Goal: Task Accomplishment & Management: Use online tool/utility

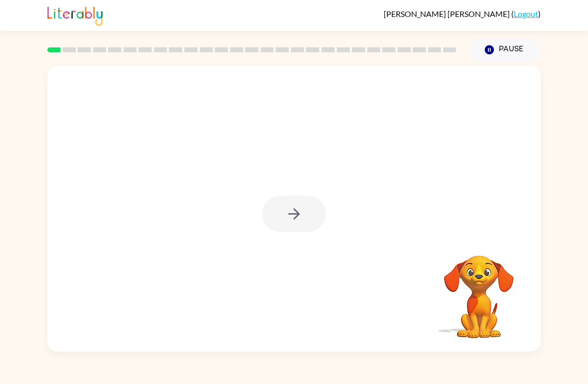
click at [286, 216] on div at bounding box center [294, 214] width 64 height 36
click at [290, 207] on icon "button" at bounding box center [294, 213] width 17 height 17
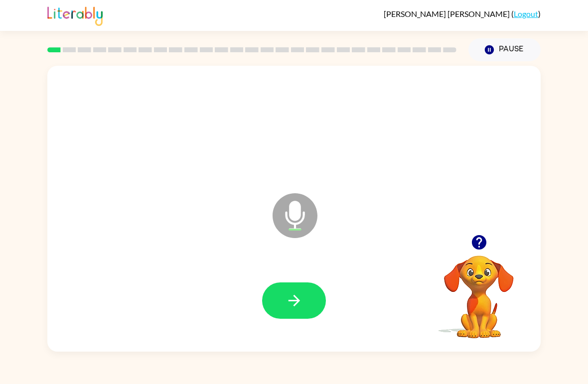
click at [303, 311] on button "button" at bounding box center [294, 301] width 64 height 36
click at [319, 300] on button "button" at bounding box center [294, 301] width 64 height 36
click at [300, 309] on icon "button" at bounding box center [294, 300] width 17 height 17
click at [310, 297] on button "button" at bounding box center [294, 301] width 64 height 36
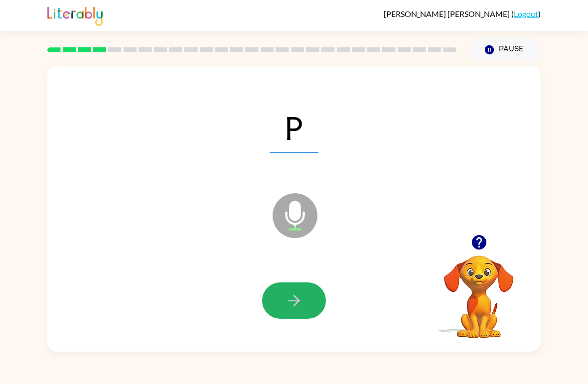
click at [292, 299] on icon "button" at bounding box center [294, 300] width 17 height 17
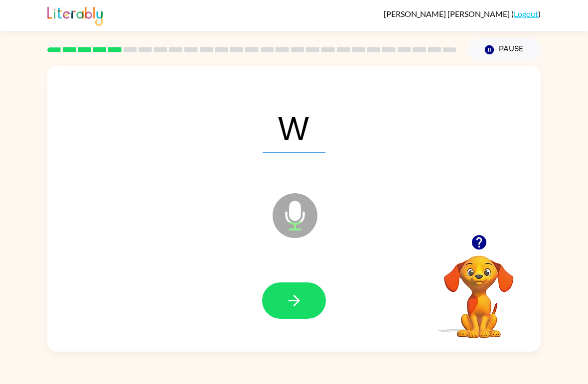
click at [296, 296] on icon "button" at bounding box center [294, 300] width 17 height 17
click at [292, 292] on icon "button" at bounding box center [294, 300] width 17 height 17
click at [289, 303] on icon "button" at bounding box center [294, 300] width 17 height 17
click at [304, 302] on button "button" at bounding box center [294, 301] width 64 height 36
click at [302, 306] on icon "button" at bounding box center [294, 300] width 17 height 17
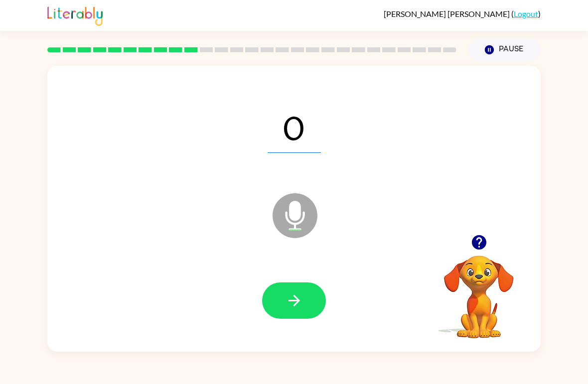
click at [294, 309] on icon "button" at bounding box center [294, 300] width 17 height 17
click at [295, 295] on icon "button" at bounding box center [294, 300] width 17 height 17
click at [287, 301] on icon "button" at bounding box center [294, 300] width 17 height 17
click at [304, 298] on button "button" at bounding box center [294, 301] width 64 height 36
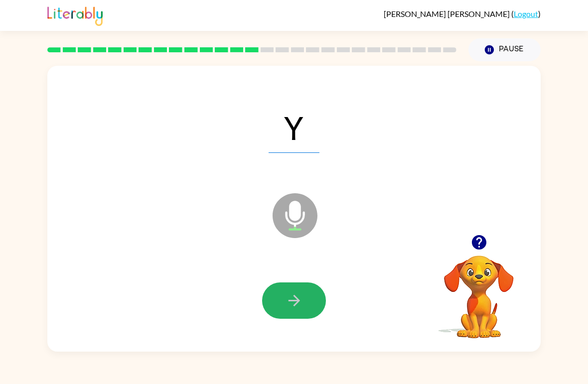
click at [298, 291] on button "button" at bounding box center [294, 301] width 64 height 36
click at [306, 294] on button "button" at bounding box center [294, 301] width 64 height 36
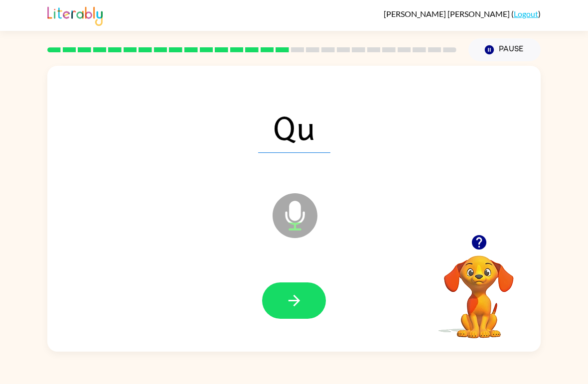
click at [312, 128] on span "Qu" at bounding box center [294, 127] width 72 height 52
click at [305, 295] on button "button" at bounding box center [294, 301] width 64 height 36
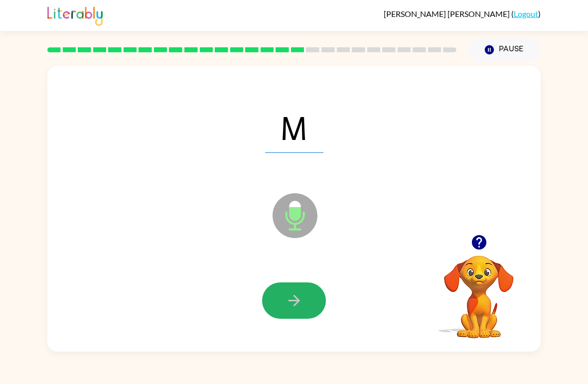
click at [311, 295] on button "button" at bounding box center [294, 301] width 64 height 36
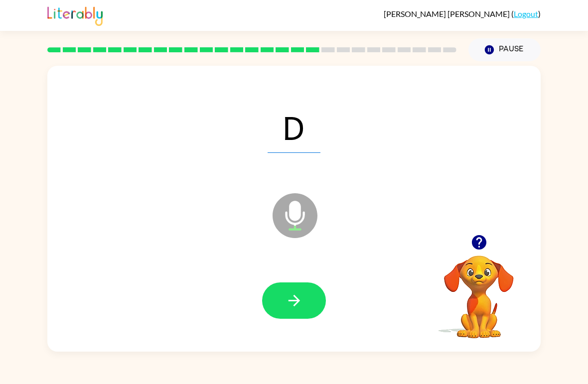
click at [296, 292] on button "button" at bounding box center [294, 301] width 64 height 36
click at [311, 303] on button "button" at bounding box center [294, 301] width 64 height 36
click at [312, 298] on button "button" at bounding box center [294, 301] width 64 height 36
click at [289, 302] on icon "button" at bounding box center [293, 300] width 11 height 11
click at [309, 291] on button "button" at bounding box center [294, 301] width 64 height 36
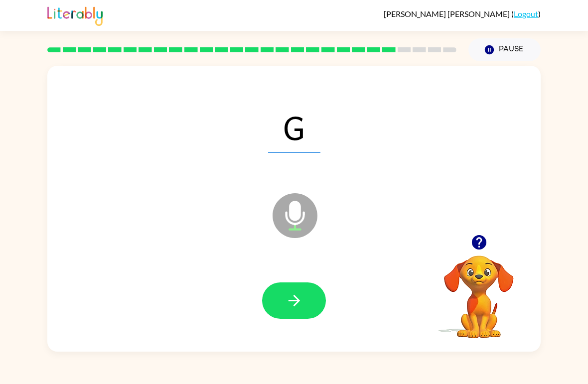
click at [287, 303] on icon "button" at bounding box center [294, 300] width 17 height 17
click at [302, 297] on icon "button" at bounding box center [294, 300] width 17 height 17
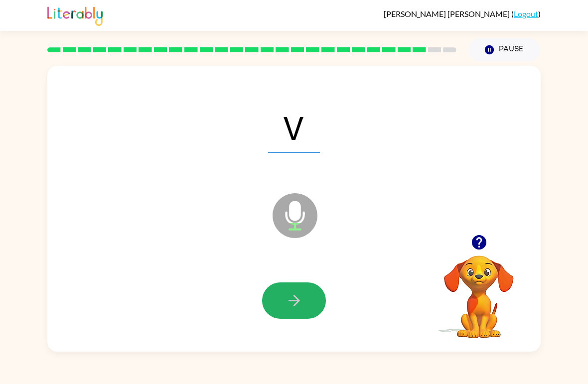
click at [303, 301] on button "button" at bounding box center [294, 301] width 64 height 36
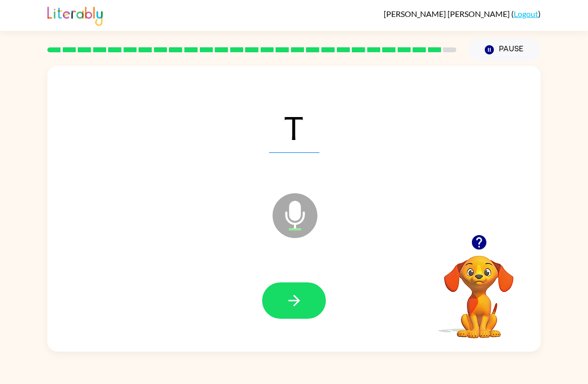
click at [306, 293] on button "button" at bounding box center [294, 301] width 64 height 36
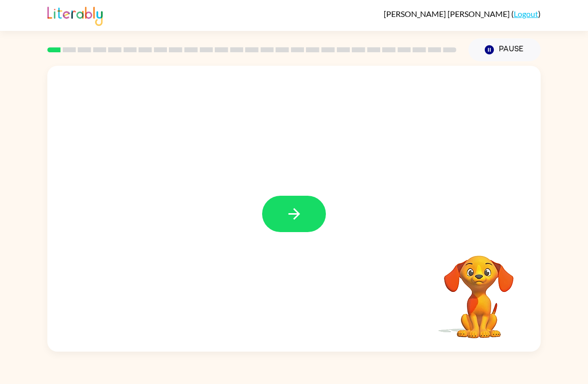
click at [291, 214] on icon "button" at bounding box center [293, 213] width 11 height 11
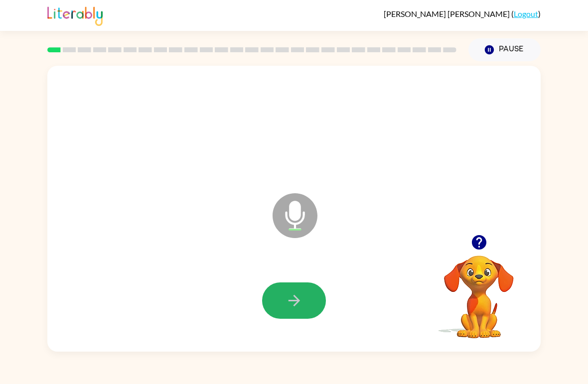
click at [294, 296] on icon "button" at bounding box center [293, 300] width 11 height 11
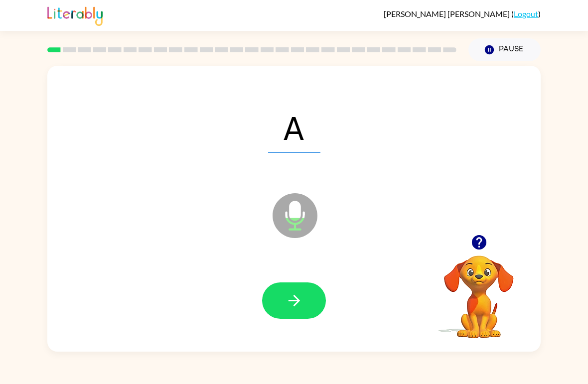
click at [291, 291] on button "button" at bounding box center [294, 301] width 64 height 36
click at [295, 288] on button "button" at bounding box center [294, 301] width 64 height 36
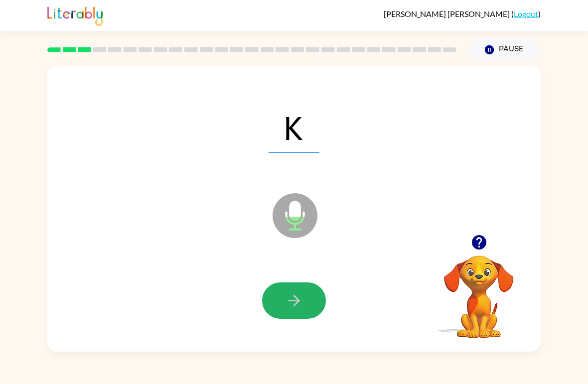
click at [290, 311] on button "button" at bounding box center [294, 301] width 64 height 36
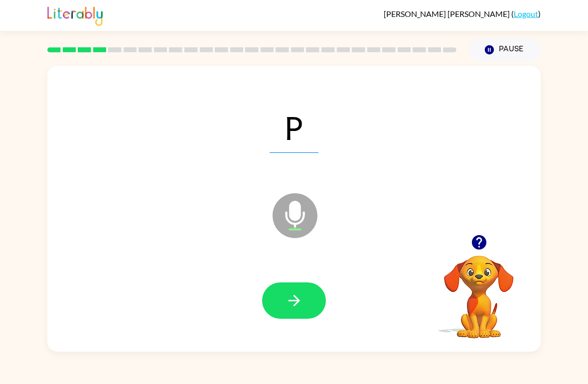
click at [298, 302] on icon "button" at bounding box center [293, 300] width 11 height 11
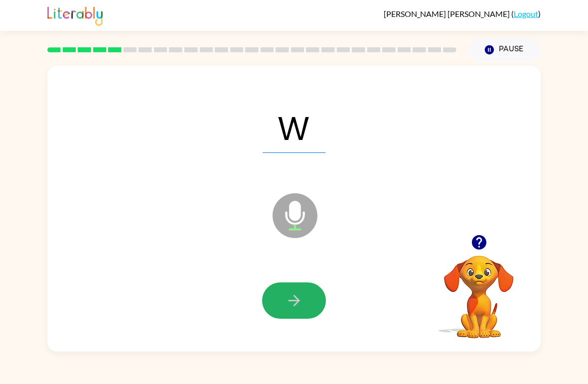
click at [293, 293] on icon "button" at bounding box center [294, 300] width 17 height 17
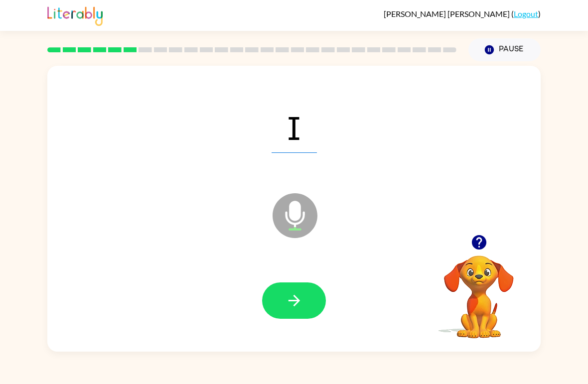
click at [291, 304] on icon "button" at bounding box center [294, 300] width 17 height 17
click at [292, 294] on icon "button" at bounding box center [294, 300] width 17 height 17
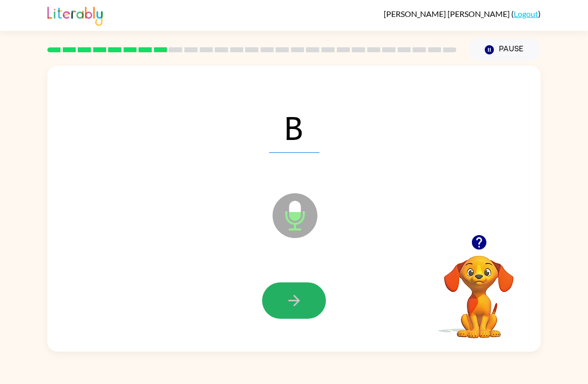
click at [291, 300] on icon "button" at bounding box center [294, 300] width 17 height 17
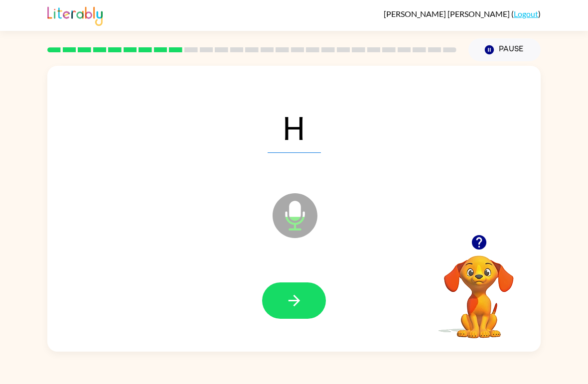
click at [292, 303] on icon "button" at bounding box center [294, 300] width 17 height 17
click at [292, 294] on icon "button" at bounding box center [294, 300] width 17 height 17
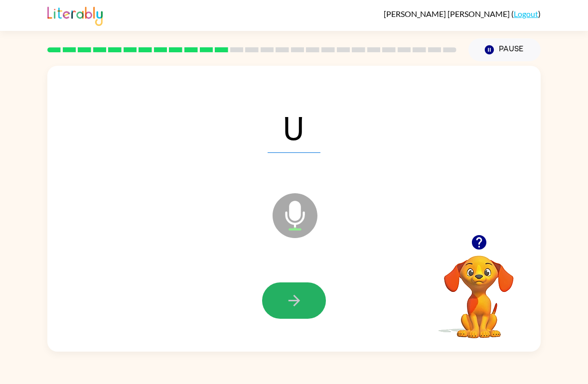
click at [296, 301] on icon "button" at bounding box center [293, 300] width 11 height 11
click at [291, 293] on icon "button" at bounding box center [294, 300] width 17 height 17
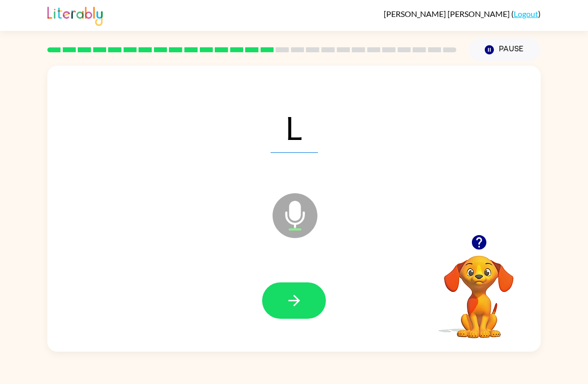
click at [276, 284] on button "button" at bounding box center [294, 301] width 64 height 36
click at [311, 128] on span "Qu" at bounding box center [294, 127] width 72 height 52
click at [289, 297] on icon "button" at bounding box center [294, 300] width 17 height 17
click at [291, 308] on icon "button" at bounding box center [294, 300] width 17 height 17
click at [302, 303] on icon "button" at bounding box center [294, 300] width 17 height 17
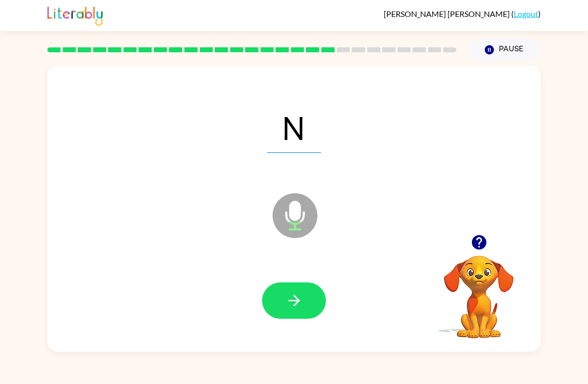
click at [293, 291] on button "button" at bounding box center [294, 301] width 64 height 36
click at [284, 307] on button "button" at bounding box center [294, 301] width 64 height 36
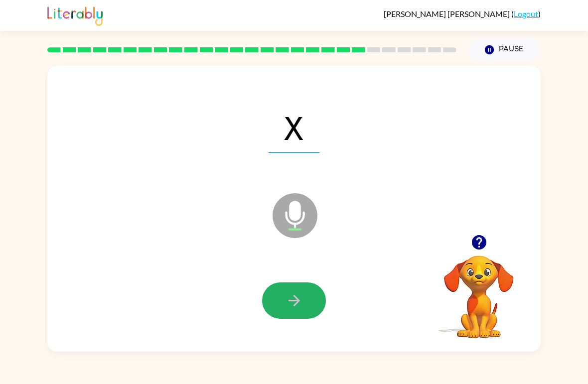
click at [301, 286] on button "button" at bounding box center [294, 301] width 64 height 36
click at [292, 303] on icon "button" at bounding box center [294, 300] width 17 height 17
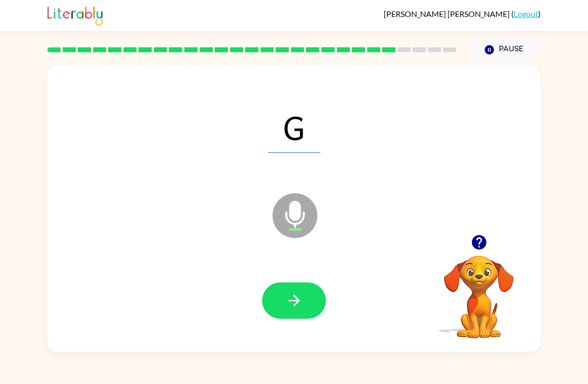
click at [290, 296] on icon "button" at bounding box center [294, 300] width 17 height 17
click at [296, 290] on button "button" at bounding box center [294, 301] width 64 height 36
click at [282, 296] on button "button" at bounding box center [294, 301] width 64 height 36
click at [291, 295] on icon "button" at bounding box center [294, 300] width 17 height 17
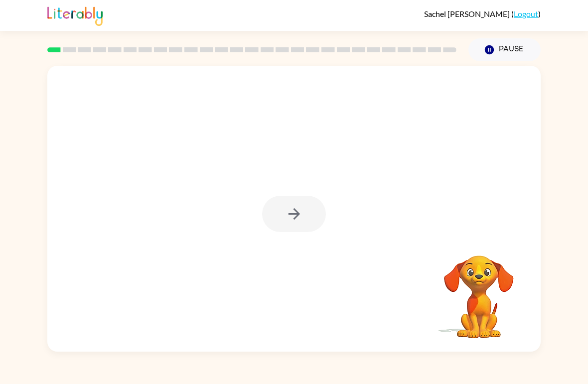
click at [288, 218] on div at bounding box center [294, 214] width 64 height 36
click at [285, 201] on button "button" at bounding box center [294, 214] width 64 height 36
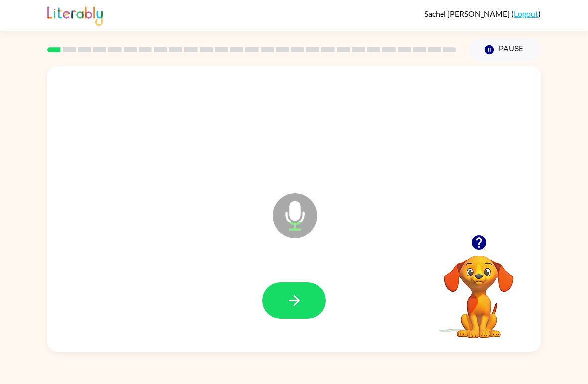
click at [299, 291] on button "button" at bounding box center [294, 301] width 64 height 36
click at [296, 304] on icon "button" at bounding box center [293, 300] width 11 height 11
click at [299, 299] on icon "button" at bounding box center [294, 300] width 17 height 17
click at [280, 300] on button "button" at bounding box center [294, 301] width 64 height 36
click at [300, 297] on icon "button" at bounding box center [294, 300] width 17 height 17
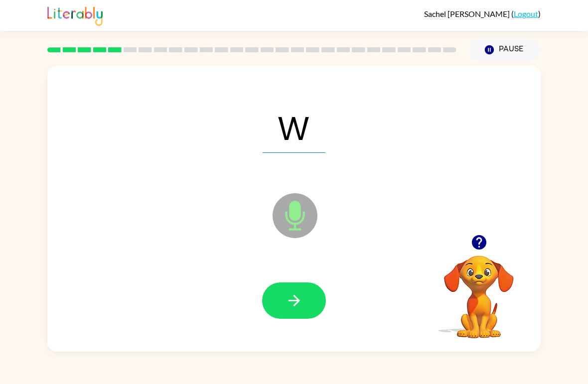
click at [299, 307] on icon "button" at bounding box center [294, 300] width 17 height 17
click at [309, 290] on button "button" at bounding box center [294, 301] width 64 height 36
click at [299, 303] on icon "button" at bounding box center [294, 300] width 17 height 17
click at [297, 300] on icon "button" at bounding box center [293, 300] width 11 height 11
click at [513, 48] on button "Pause Pause" at bounding box center [504, 49] width 72 height 23
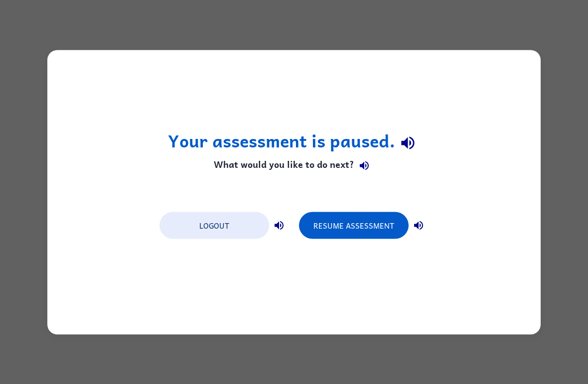
click at [343, 225] on button "Resume Assessment" at bounding box center [354, 225] width 110 height 27
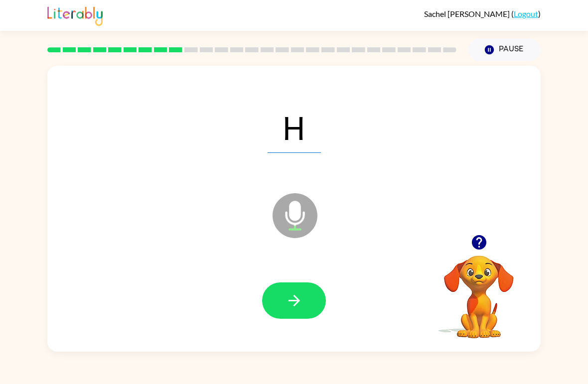
click at [307, 300] on button "button" at bounding box center [294, 301] width 64 height 36
click at [307, 297] on button "button" at bounding box center [294, 301] width 64 height 36
click at [314, 300] on button "button" at bounding box center [294, 301] width 64 height 36
click at [297, 309] on icon "button" at bounding box center [294, 300] width 17 height 17
click at [300, 299] on icon "button" at bounding box center [294, 300] width 17 height 17
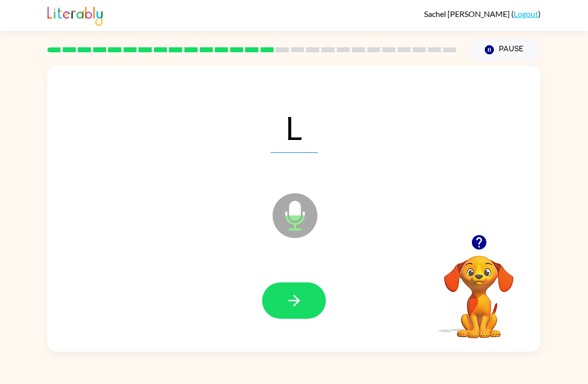
click at [296, 296] on icon "button" at bounding box center [294, 300] width 17 height 17
click at [317, 132] on span "Qu" at bounding box center [294, 127] width 72 height 52
click at [301, 302] on icon "button" at bounding box center [294, 300] width 17 height 17
click at [296, 303] on icon "button" at bounding box center [293, 300] width 11 height 11
click at [309, 298] on button "button" at bounding box center [294, 301] width 64 height 36
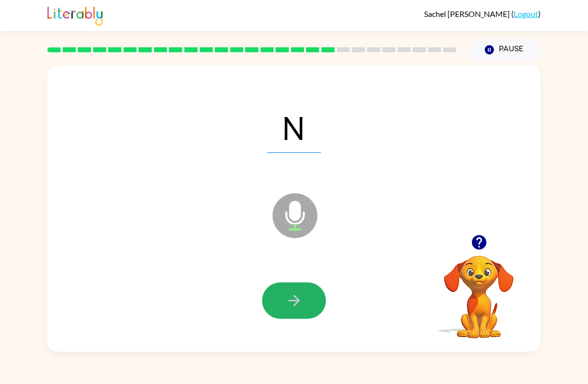
click at [314, 298] on button "button" at bounding box center [294, 301] width 64 height 36
click at [297, 296] on icon "button" at bounding box center [294, 300] width 17 height 17
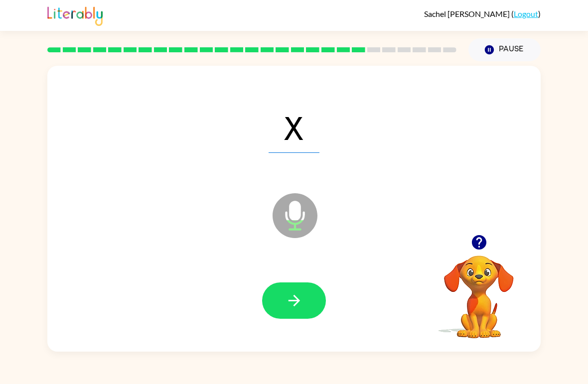
click at [295, 284] on button "button" at bounding box center [294, 301] width 64 height 36
click at [301, 316] on button "button" at bounding box center [294, 301] width 64 height 36
click at [303, 309] on button "button" at bounding box center [294, 301] width 64 height 36
click at [302, 300] on icon "button" at bounding box center [294, 300] width 17 height 17
click at [323, 289] on div at bounding box center [294, 301] width 64 height 36
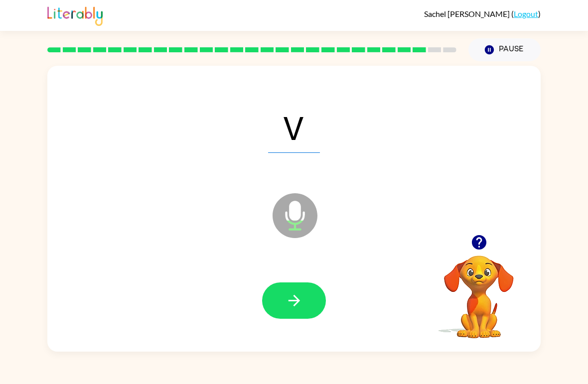
click at [314, 300] on button "button" at bounding box center [294, 301] width 64 height 36
click at [302, 314] on button "button" at bounding box center [294, 301] width 64 height 36
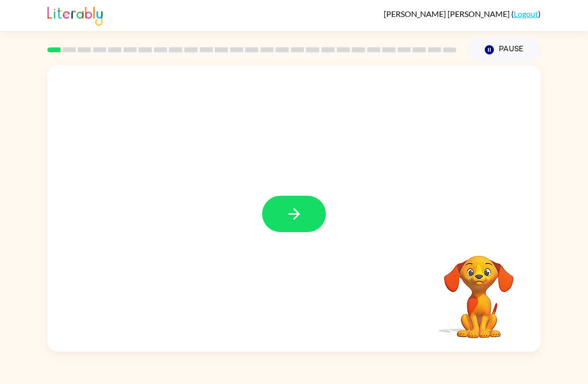
click at [302, 208] on icon "button" at bounding box center [294, 213] width 17 height 17
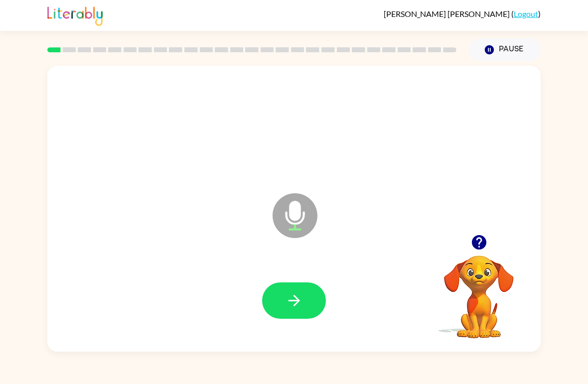
click at [289, 302] on icon "button" at bounding box center [293, 300] width 11 height 11
click at [306, 304] on button "button" at bounding box center [294, 301] width 64 height 36
click at [301, 294] on icon "button" at bounding box center [294, 300] width 17 height 17
click at [303, 292] on button "button" at bounding box center [294, 301] width 64 height 36
click at [301, 301] on icon "button" at bounding box center [294, 300] width 17 height 17
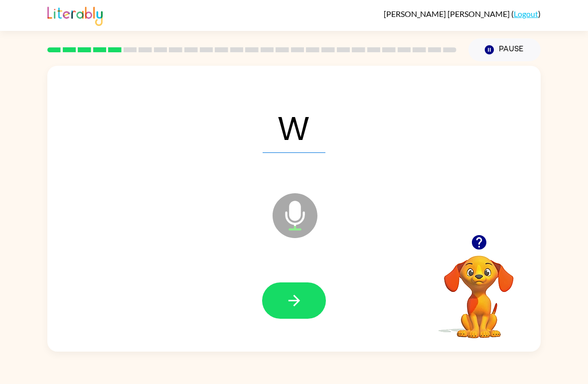
click at [303, 306] on button "button" at bounding box center [294, 301] width 64 height 36
click at [301, 303] on icon "button" at bounding box center [294, 300] width 17 height 17
click at [308, 301] on button "button" at bounding box center [294, 301] width 64 height 36
click at [306, 294] on button "button" at bounding box center [294, 301] width 64 height 36
click at [311, 296] on button "button" at bounding box center [294, 301] width 64 height 36
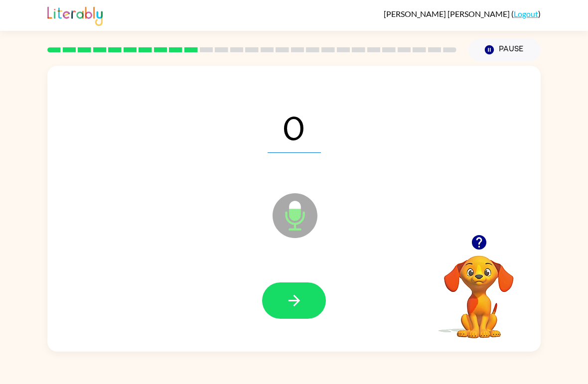
click at [318, 297] on button "button" at bounding box center [294, 301] width 64 height 36
click at [299, 299] on icon "button" at bounding box center [294, 300] width 17 height 17
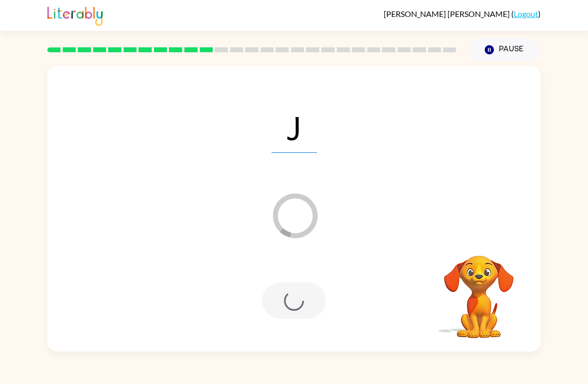
click at [510, 43] on button "Pause Pause" at bounding box center [504, 49] width 72 height 23
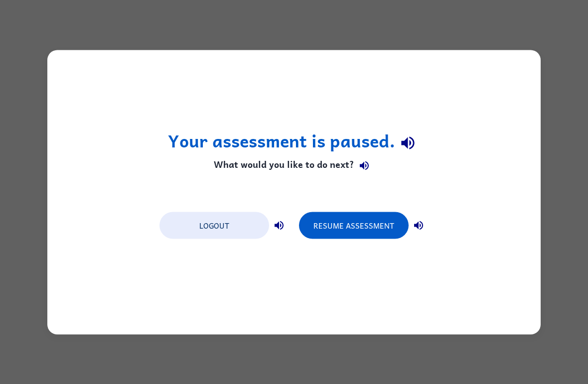
click at [352, 227] on button "Resume Assessment" at bounding box center [354, 225] width 110 height 27
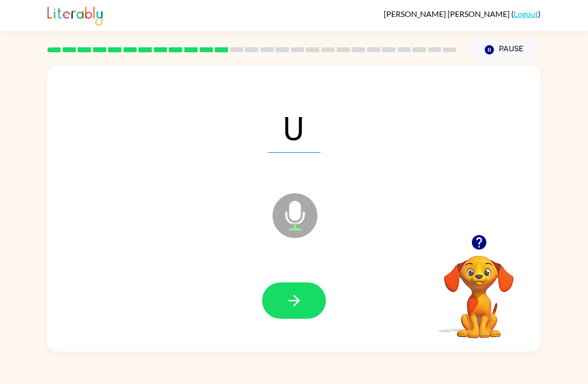
click at [296, 299] on icon "button" at bounding box center [293, 300] width 11 height 11
click at [297, 298] on icon "button" at bounding box center [294, 300] width 17 height 17
click at [299, 296] on icon "button" at bounding box center [294, 300] width 17 height 17
click at [303, 303] on button "button" at bounding box center [294, 301] width 64 height 36
click at [302, 309] on icon "button" at bounding box center [294, 300] width 17 height 17
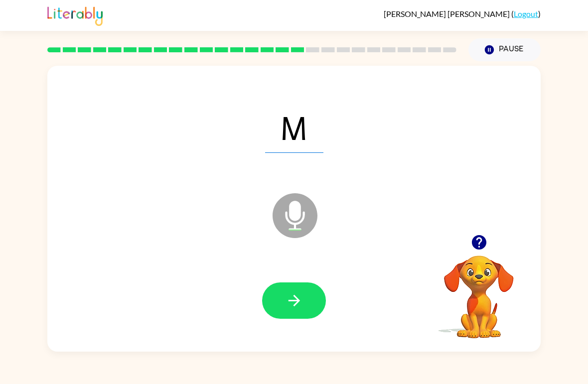
click at [297, 295] on icon "button" at bounding box center [294, 300] width 17 height 17
click at [299, 292] on icon "button" at bounding box center [294, 300] width 17 height 17
click at [310, 296] on button "button" at bounding box center [294, 301] width 64 height 36
click at [298, 297] on icon "button" at bounding box center [294, 300] width 17 height 17
click at [302, 296] on icon "button" at bounding box center [294, 300] width 17 height 17
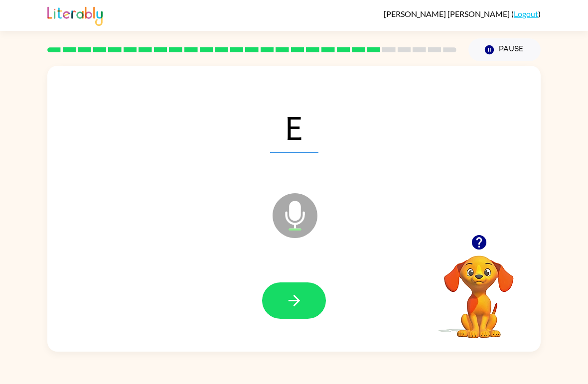
click at [300, 301] on icon "button" at bounding box center [294, 300] width 17 height 17
click at [307, 296] on button "button" at bounding box center [294, 301] width 64 height 36
click at [305, 301] on button "button" at bounding box center [294, 301] width 64 height 36
click at [302, 294] on icon "button" at bounding box center [294, 300] width 17 height 17
click at [309, 289] on button "button" at bounding box center [294, 301] width 64 height 36
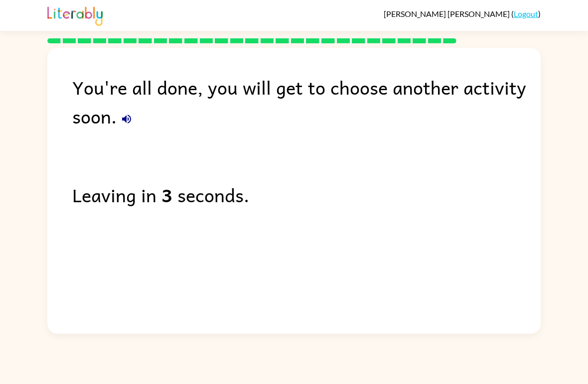
click at [525, 17] on link "Logout" at bounding box center [526, 13] width 24 height 9
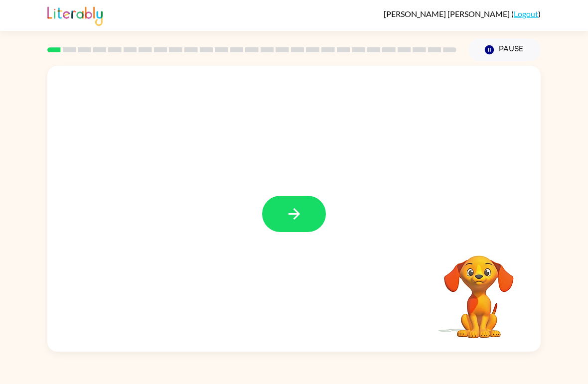
click at [299, 215] on icon "button" at bounding box center [293, 213] width 11 height 11
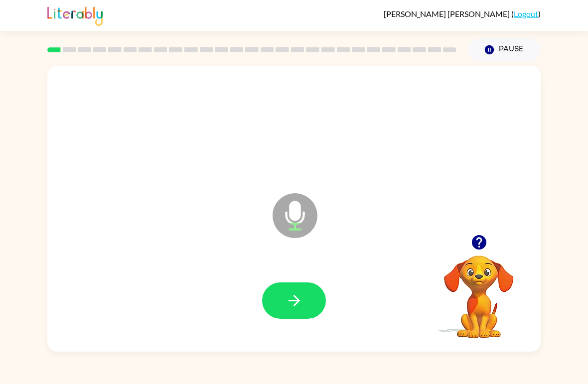
click at [297, 298] on icon "button" at bounding box center [294, 300] width 17 height 17
click at [301, 294] on icon "button" at bounding box center [294, 300] width 17 height 17
click at [312, 295] on button "button" at bounding box center [294, 301] width 64 height 36
click at [290, 301] on icon "button" at bounding box center [293, 300] width 11 height 11
click at [301, 300] on icon "button" at bounding box center [294, 300] width 17 height 17
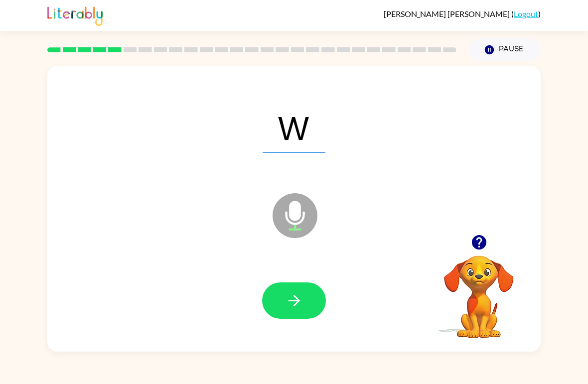
click at [302, 300] on icon "button" at bounding box center [294, 300] width 17 height 17
click at [301, 298] on icon "button" at bounding box center [294, 300] width 17 height 17
click at [302, 298] on icon "button" at bounding box center [294, 300] width 17 height 17
click at [298, 296] on icon "button" at bounding box center [294, 300] width 17 height 17
click at [302, 299] on icon "button" at bounding box center [294, 300] width 17 height 17
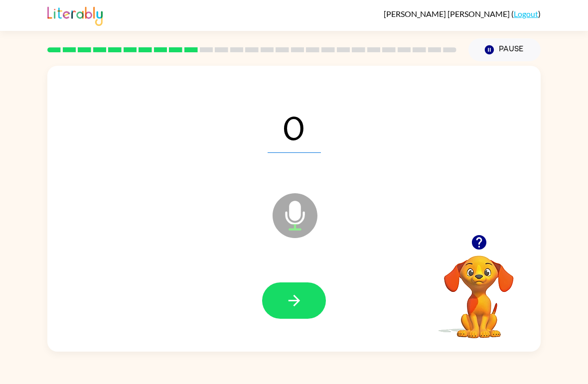
click at [297, 303] on icon "button" at bounding box center [293, 300] width 11 height 11
click at [304, 301] on button "button" at bounding box center [294, 301] width 64 height 36
click at [310, 299] on button "button" at bounding box center [294, 301] width 64 height 36
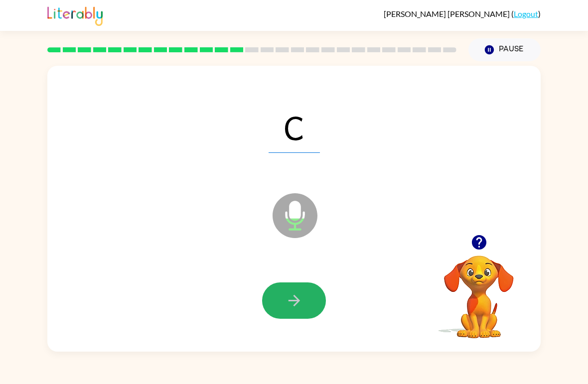
click at [302, 304] on icon "button" at bounding box center [294, 300] width 17 height 17
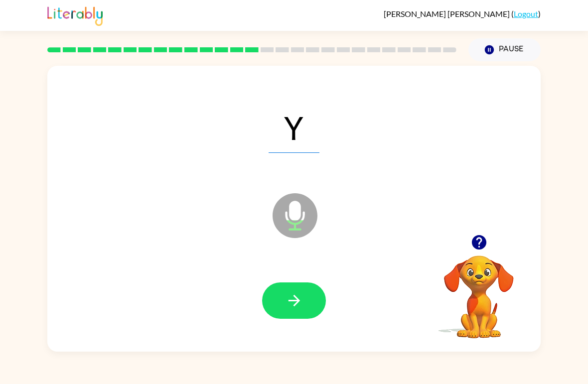
click at [296, 303] on icon "button" at bounding box center [293, 300] width 11 height 11
click at [300, 308] on icon "button" at bounding box center [294, 300] width 17 height 17
click at [311, 133] on span "Qu" at bounding box center [294, 127] width 72 height 52
click at [295, 296] on icon "button" at bounding box center [294, 300] width 17 height 17
click at [294, 300] on icon "button" at bounding box center [294, 300] width 17 height 17
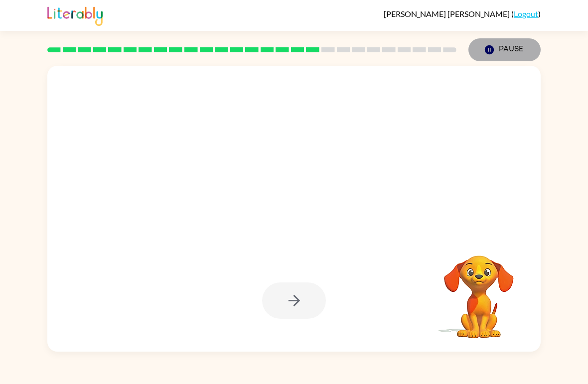
click at [507, 47] on button "Pause Pause" at bounding box center [504, 49] width 72 height 23
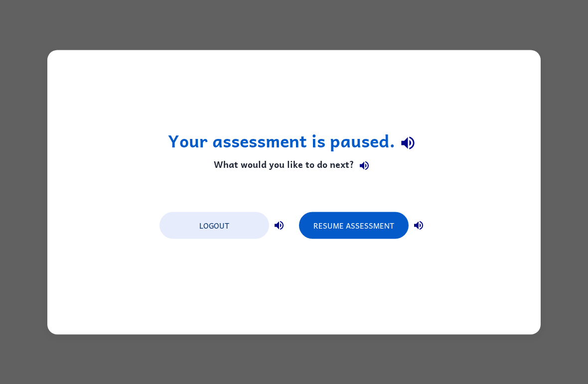
click at [356, 224] on button "Resume Assessment" at bounding box center [354, 225] width 110 height 27
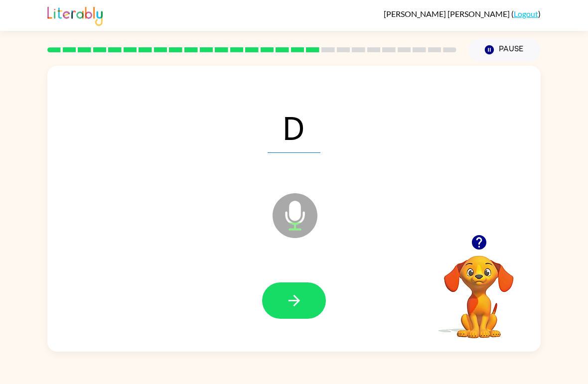
click at [301, 301] on icon "button" at bounding box center [294, 300] width 17 height 17
click at [288, 298] on icon "button" at bounding box center [294, 300] width 17 height 17
click at [295, 300] on icon "button" at bounding box center [294, 300] width 17 height 17
click at [294, 304] on icon "button" at bounding box center [294, 300] width 17 height 17
click at [293, 301] on icon "button" at bounding box center [293, 300] width 11 height 11
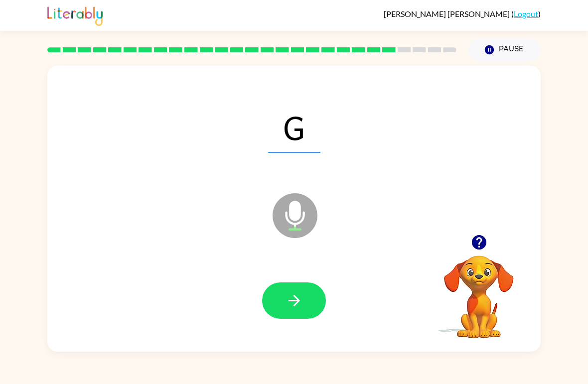
click at [294, 299] on icon "button" at bounding box center [294, 300] width 17 height 17
click at [301, 297] on icon "button" at bounding box center [294, 300] width 17 height 17
click at [299, 301] on icon "button" at bounding box center [293, 300] width 11 height 11
click at [295, 298] on icon "button" at bounding box center [294, 300] width 17 height 17
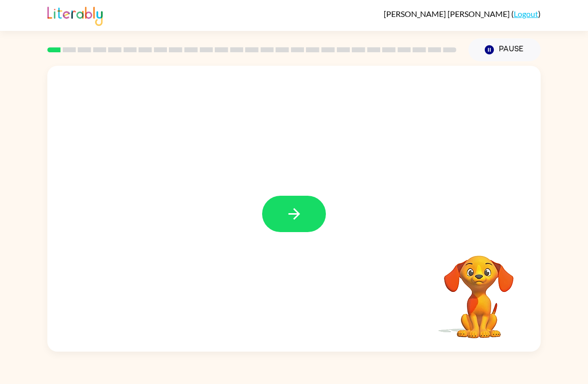
click at [292, 208] on icon "button" at bounding box center [294, 213] width 17 height 17
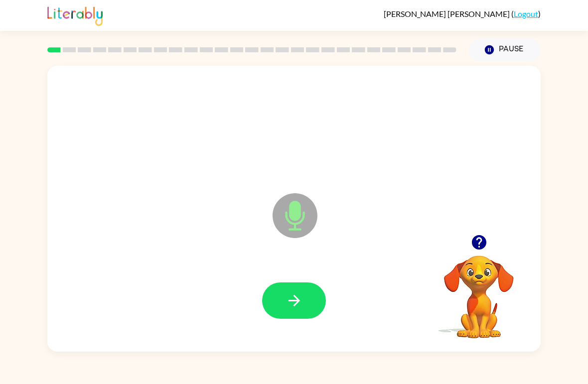
click at [298, 299] on icon "button" at bounding box center [294, 300] width 17 height 17
click at [303, 302] on button "button" at bounding box center [294, 301] width 64 height 36
click at [299, 299] on icon "button" at bounding box center [294, 300] width 17 height 17
click at [296, 299] on icon "button" at bounding box center [293, 300] width 11 height 11
click at [303, 305] on button "button" at bounding box center [294, 301] width 64 height 36
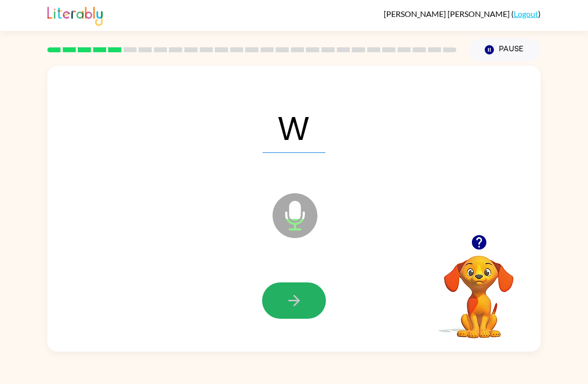
click at [301, 301] on icon "button" at bounding box center [294, 300] width 17 height 17
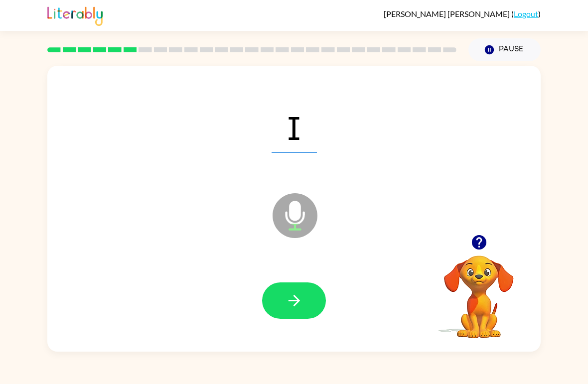
click at [301, 299] on icon "button" at bounding box center [294, 300] width 17 height 17
click at [300, 301] on icon "button" at bounding box center [294, 300] width 17 height 17
click at [301, 305] on icon "button" at bounding box center [294, 300] width 17 height 17
click at [304, 299] on button "button" at bounding box center [294, 301] width 64 height 36
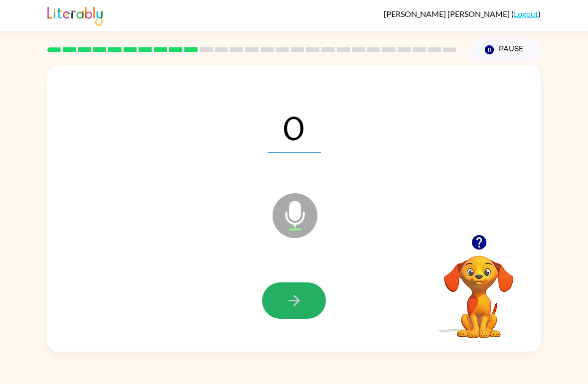
click at [301, 302] on icon "button" at bounding box center [294, 300] width 17 height 17
click at [301, 300] on icon "button" at bounding box center [294, 300] width 17 height 17
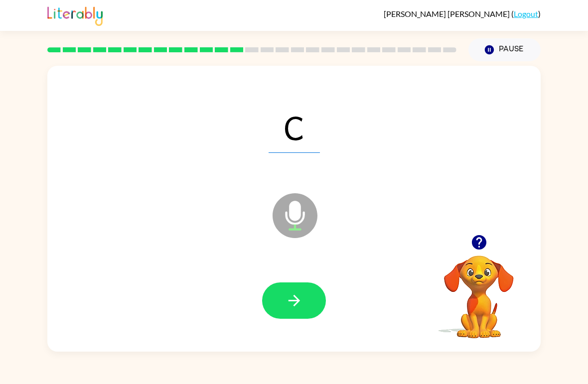
click at [310, 301] on button "button" at bounding box center [294, 301] width 64 height 36
click at [303, 300] on button "button" at bounding box center [294, 301] width 64 height 36
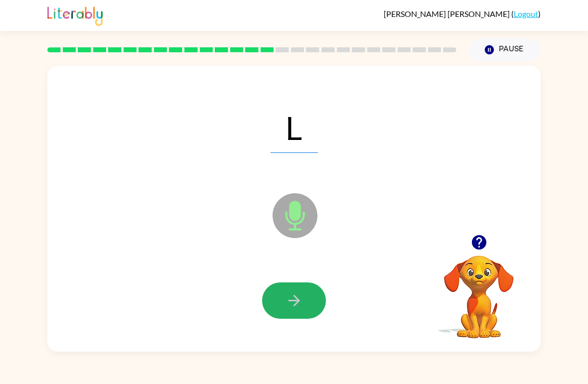
click at [301, 290] on button "button" at bounding box center [294, 301] width 64 height 36
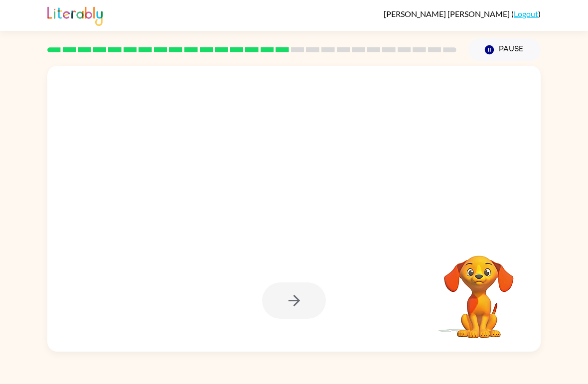
click at [505, 52] on button "Pause Pause" at bounding box center [504, 49] width 72 height 23
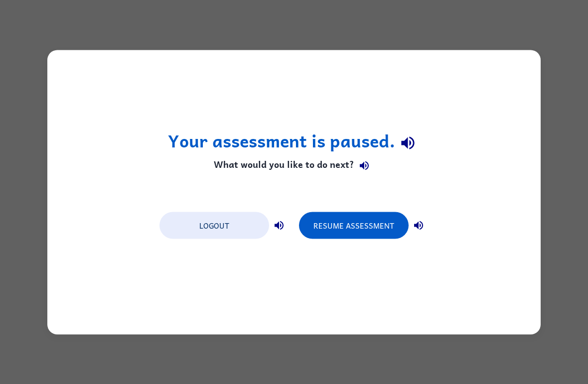
click at [355, 228] on button "Resume Assessment" at bounding box center [354, 225] width 110 height 27
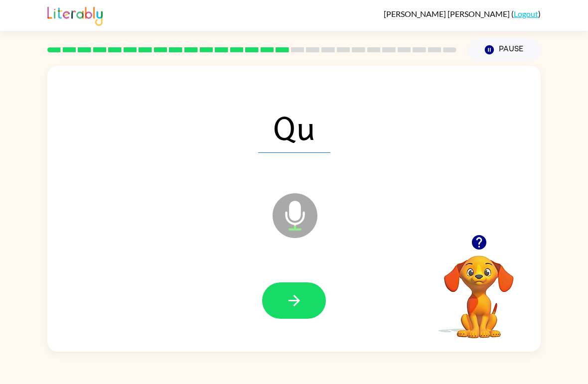
click at [316, 125] on span "Qu" at bounding box center [294, 127] width 72 height 52
click at [288, 305] on icon "button" at bounding box center [294, 300] width 17 height 17
click at [300, 301] on icon "button" at bounding box center [294, 300] width 17 height 17
click at [294, 302] on icon "button" at bounding box center [294, 300] width 17 height 17
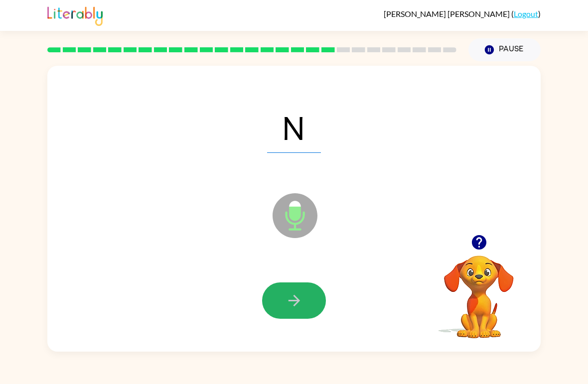
click at [300, 297] on icon "button" at bounding box center [294, 300] width 17 height 17
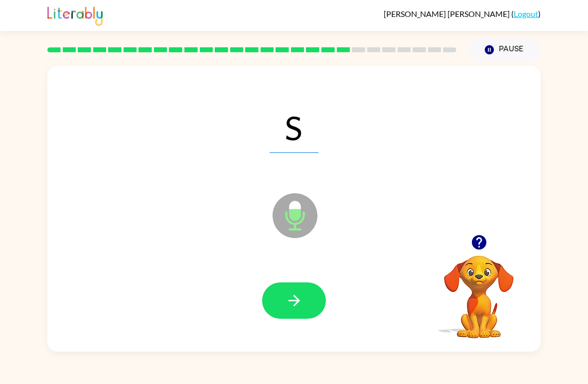
click at [308, 307] on button "button" at bounding box center [294, 301] width 64 height 36
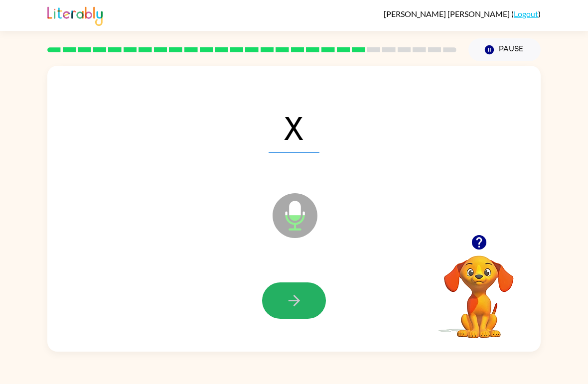
click at [302, 303] on icon "button" at bounding box center [294, 300] width 17 height 17
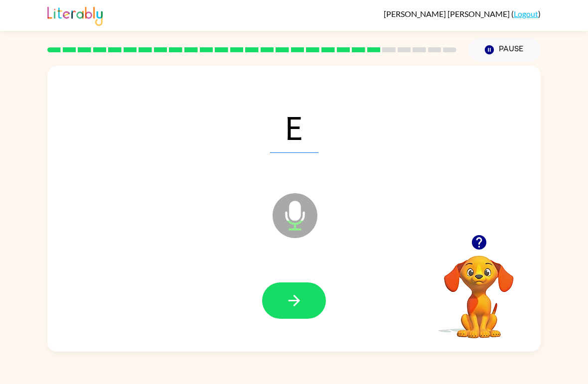
click at [297, 297] on icon "button" at bounding box center [294, 300] width 17 height 17
click at [296, 290] on button "button" at bounding box center [294, 301] width 64 height 36
click at [300, 296] on icon "button" at bounding box center [294, 300] width 17 height 17
click at [296, 301] on icon "button" at bounding box center [293, 300] width 11 height 11
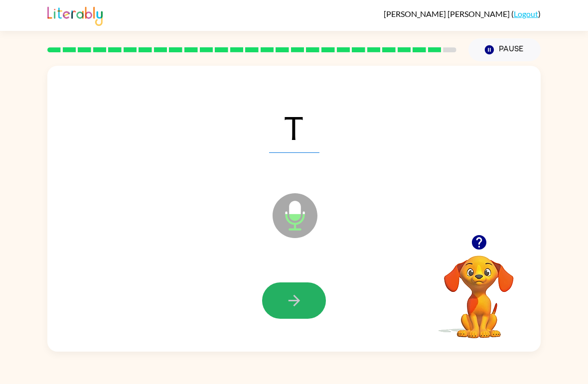
click at [295, 303] on icon "button" at bounding box center [294, 300] width 17 height 17
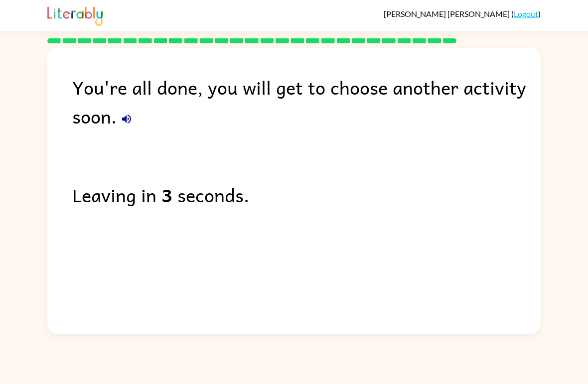
click at [534, 15] on link "Logout" at bounding box center [526, 13] width 24 height 9
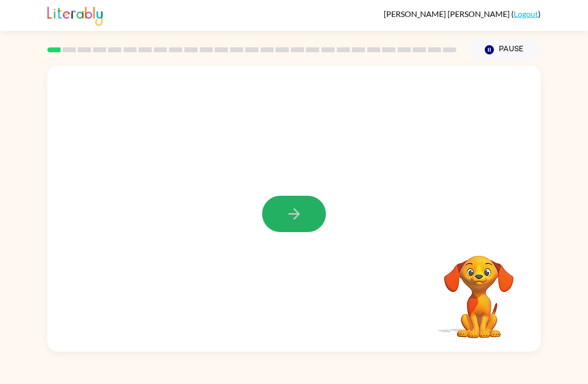
click at [290, 212] on icon "button" at bounding box center [294, 213] width 17 height 17
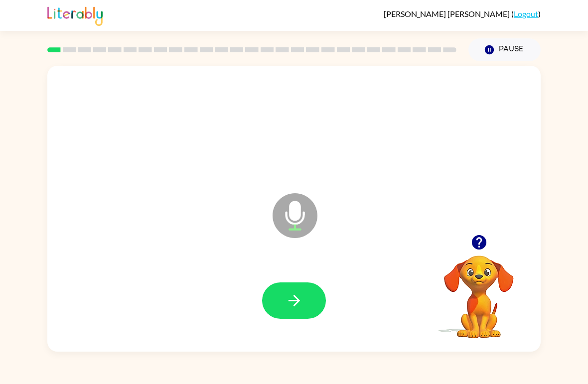
click at [303, 301] on button "button" at bounding box center [294, 301] width 64 height 36
click at [295, 305] on icon "button" at bounding box center [293, 300] width 11 height 11
click at [300, 286] on button "button" at bounding box center [294, 301] width 64 height 36
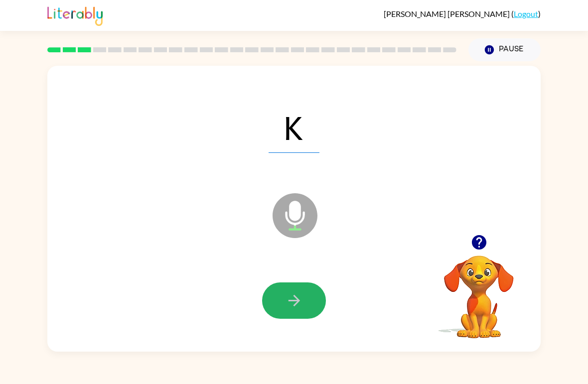
click at [307, 296] on button "button" at bounding box center [294, 301] width 64 height 36
click at [303, 294] on button "button" at bounding box center [294, 301] width 64 height 36
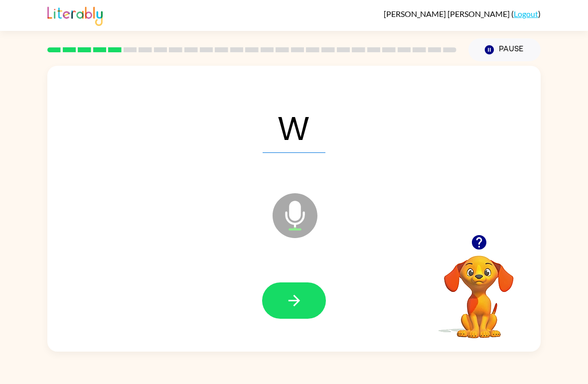
click at [303, 294] on button "button" at bounding box center [294, 301] width 64 height 36
click at [309, 305] on button "button" at bounding box center [294, 301] width 64 height 36
click at [312, 292] on button "button" at bounding box center [294, 301] width 64 height 36
click at [308, 298] on button "button" at bounding box center [294, 301] width 64 height 36
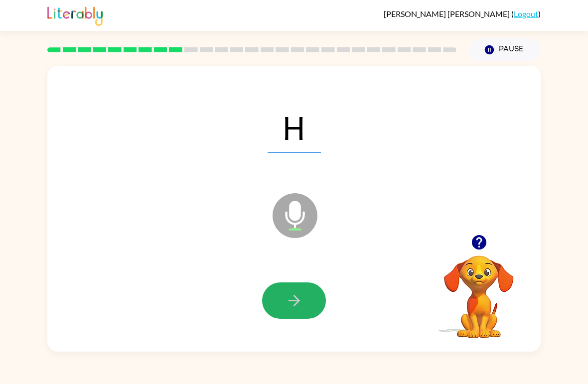
click at [304, 297] on button "button" at bounding box center [294, 301] width 64 height 36
click at [305, 296] on button "button" at bounding box center [294, 301] width 64 height 36
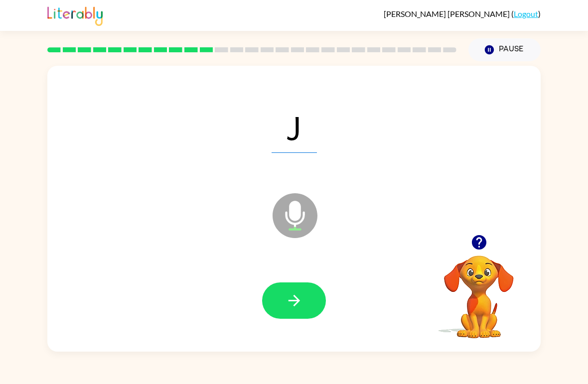
click at [308, 302] on button "button" at bounding box center [294, 301] width 64 height 36
click at [310, 296] on button "button" at bounding box center [294, 301] width 64 height 36
click at [308, 299] on button "button" at bounding box center [294, 301] width 64 height 36
click at [304, 302] on button "button" at bounding box center [294, 301] width 64 height 36
click at [312, 296] on button "button" at bounding box center [294, 301] width 64 height 36
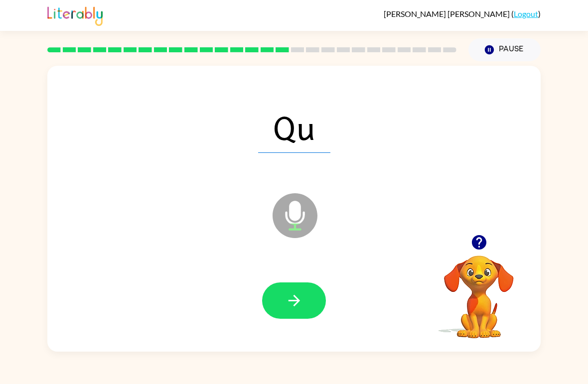
click at [319, 128] on span "Qu" at bounding box center [294, 127] width 72 height 52
click at [308, 306] on button "button" at bounding box center [294, 301] width 64 height 36
click at [303, 289] on button "button" at bounding box center [294, 301] width 64 height 36
click at [303, 291] on button "button" at bounding box center [294, 301] width 64 height 36
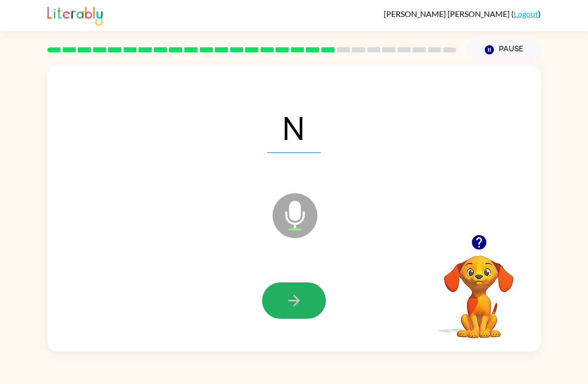
click at [299, 296] on icon "button" at bounding box center [294, 300] width 17 height 17
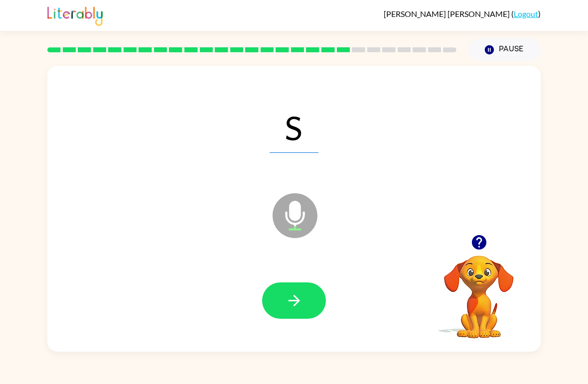
click at [317, 297] on button "button" at bounding box center [294, 301] width 64 height 36
click at [316, 294] on button "button" at bounding box center [294, 301] width 64 height 36
click at [306, 295] on button "button" at bounding box center [294, 301] width 64 height 36
click at [318, 294] on button "button" at bounding box center [294, 301] width 64 height 36
click at [318, 296] on button "button" at bounding box center [294, 301] width 64 height 36
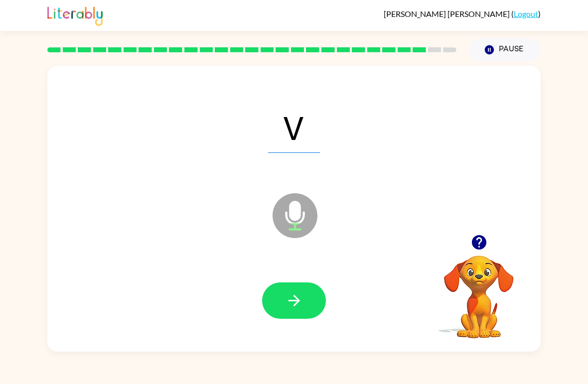
click at [312, 278] on div at bounding box center [293, 301] width 473 height 82
click at [326, 290] on div at bounding box center [293, 301] width 473 height 82
click at [304, 295] on button "button" at bounding box center [294, 301] width 64 height 36
click at [303, 292] on button "button" at bounding box center [294, 301] width 64 height 36
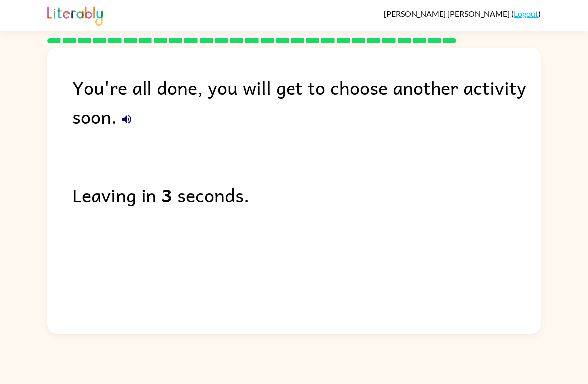
click at [535, 13] on link "Logout" at bounding box center [526, 13] width 24 height 9
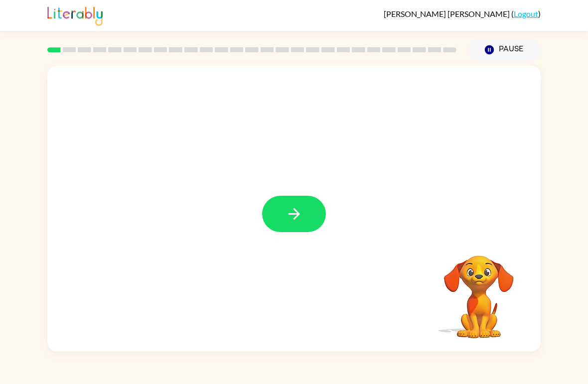
click at [301, 212] on icon "button" at bounding box center [294, 213] width 17 height 17
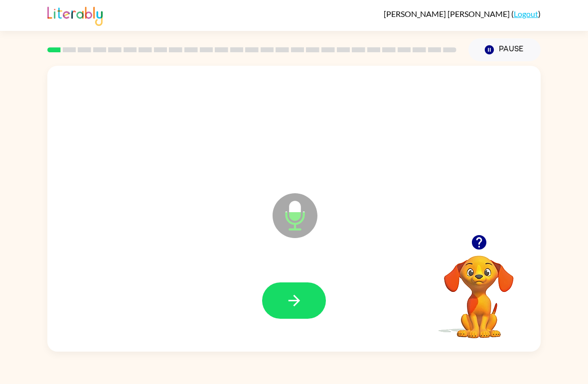
click at [303, 290] on button "button" at bounding box center [294, 301] width 64 height 36
click at [298, 299] on icon "button" at bounding box center [293, 300] width 11 height 11
click at [296, 292] on icon "button" at bounding box center [294, 300] width 17 height 17
click at [299, 286] on button "button" at bounding box center [294, 301] width 64 height 36
click at [297, 297] on icon "button" at bounding box center [294, 300] width 17 height 17
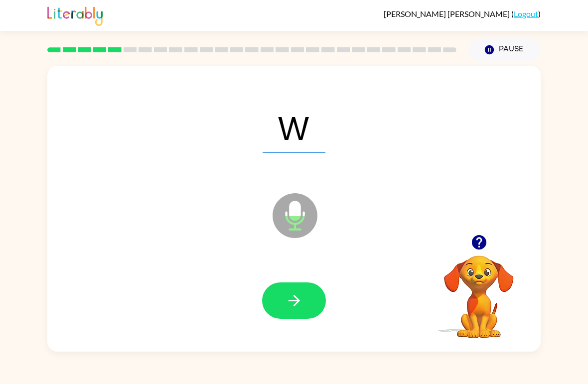
click at [307, 303] on button "button" at bounding box center [294, 301] width 64 height 36
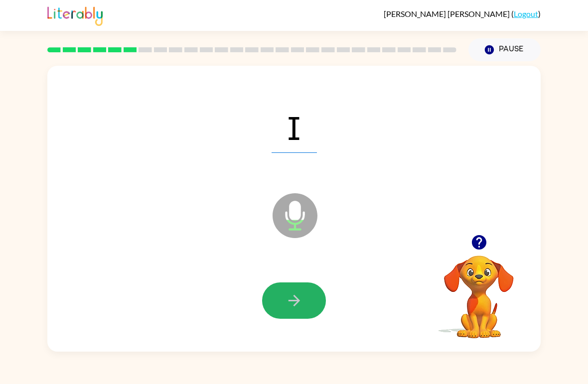
click at [309, 312] on button "button" at bounding box center [294, 301] width 64 height 36
click at [306, 301] on button "button" at bounding box center [294, 301] width 64 height 36
click at [294, 314] on button "button" at bounding box center [294, 301] width 64 height 36
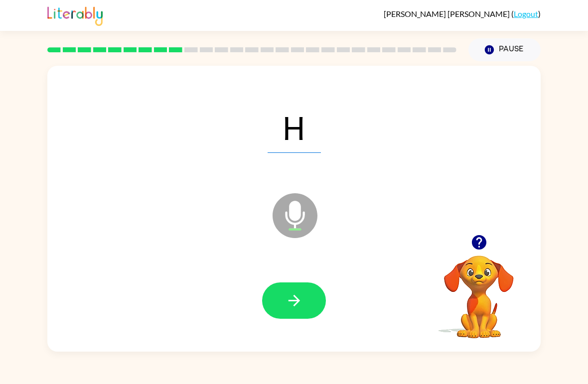
click at [287, 312] on button "button" at bounding box center [294, 301] width 64 height 36
click at [301, 295] on icon "button" at bounding box center [294, 300] width 17 height 17
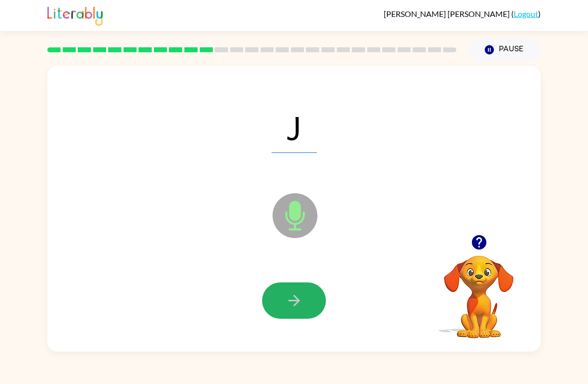
click at [300, 287] on button "button" at bounding box center [294, 301] width 64 height 36
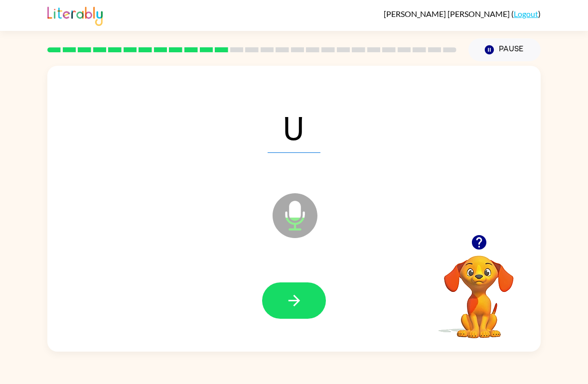
click at [308, 297] on button "button" at bounding box center [294, 301] width 64 height 36
click at [301, 300] on icon "button" at bounding box center [294, 300] width 17 height 17
click at [296, 288] on button "button" at bounding box center [294, 301] width 64 height 36
click at [308, 293] on button "button" at bounding box center [294, 301] width 64 height 36
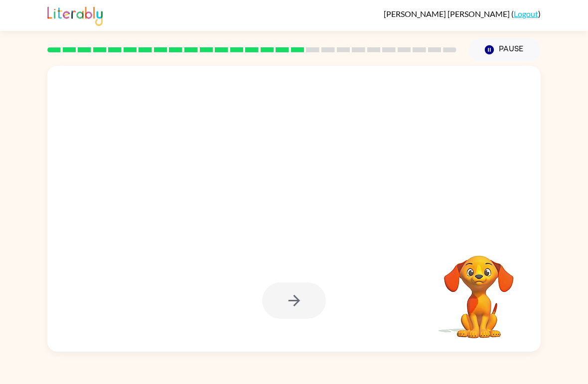
click at [311, 120] on div at bounding box center [293, 127] width 473 height 82
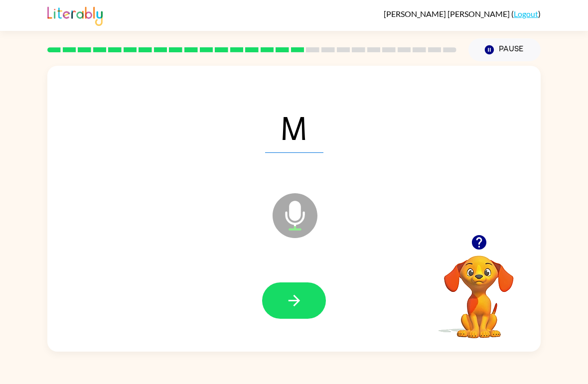
click at [298, 306] on icon "button" at bounding box center [294, 300] width 17 height 17
click at [290, 312] on button "button" at bounding box center [294, 301] width 64 height 36
click at [311, 296] on button "button" at bounding box center [294, 301] width 64 height 36
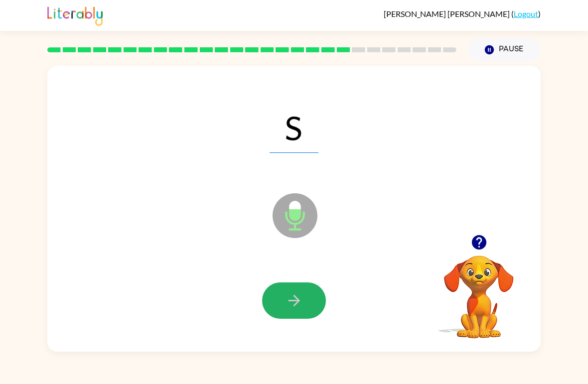
click at [306, 288] on button "button" at bounding box center [294, 301] width 64 height 36
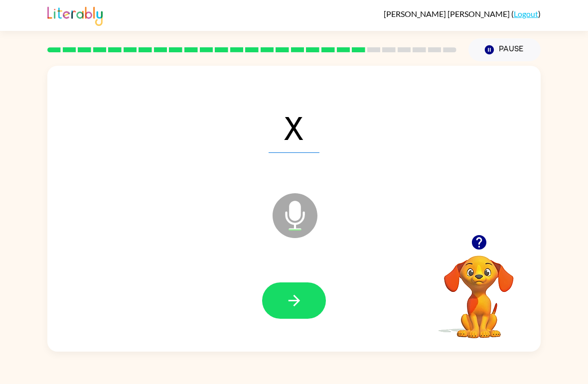
click at [308, 292] on button "button" at bounding box center [294, 301] width 64 height 36
click at [306, 284] on button "button" at bounding box center [294, 301] width 64 height 36
click at [301, 290] on button "button" at bounding box center [294, 301] width 64 height 36
click at [305, 292] on button "button" at bounding box center [294, 301] width 64 height 36
click at [296, 287] on button "button" at bounding box center [294, 301] width 64 height 36
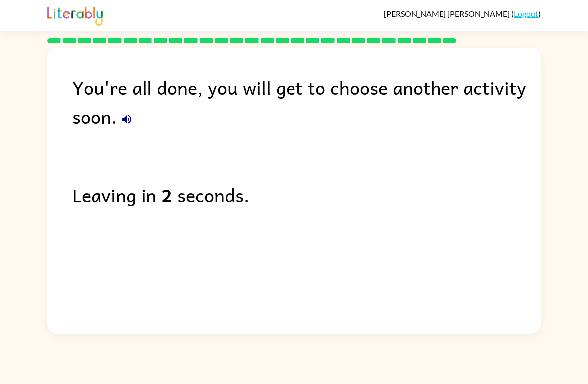
click at [523, 10] on link "Logout" at bounding box center [526, 13] width 24 height 9
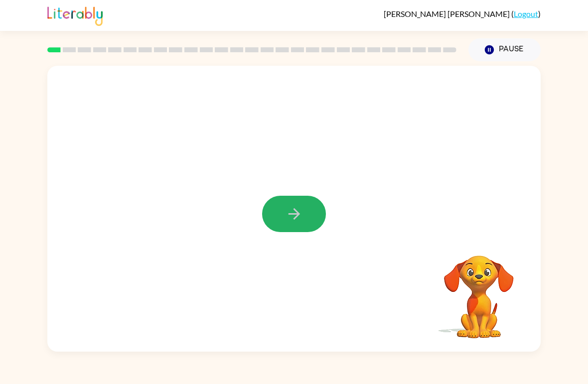
click at [304, 215] on button "button" at bounding box center [294, 214] width 64 height 36
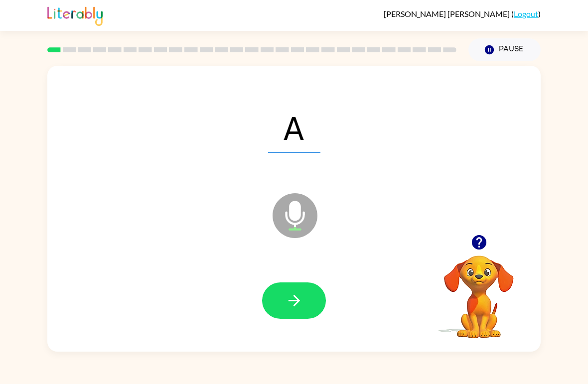
click at [298, 309] on icon "button" at bounding box center [294, 300] width 17 height 17
click at [273, 296] on button "button" at bounding box center [294, 301] width 64 height 36
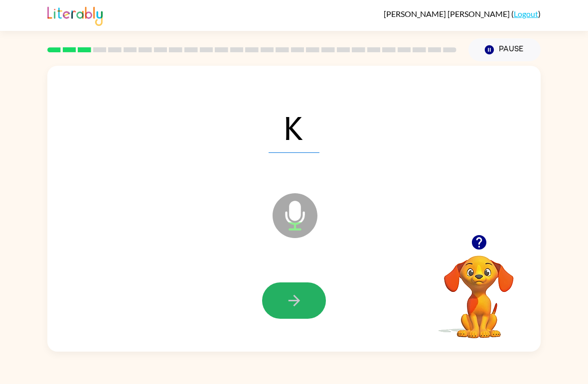
click at [297, 303] on icon "button" at bounding box center [293, 300] width 11 height 11
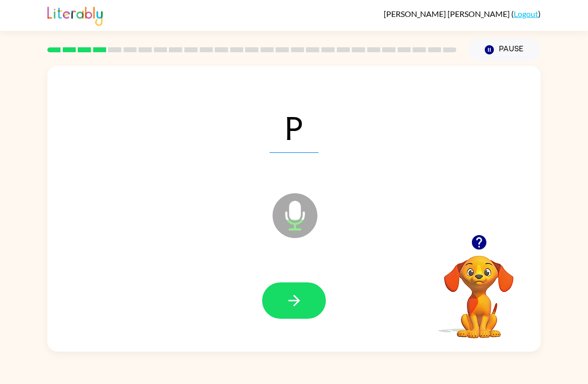
click at [306, 295] on button "button" at bounding box center [294, 301] width 64 height 36
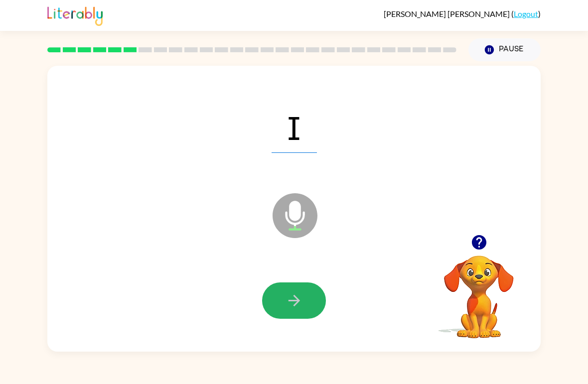
click at [289, 303] on icon "button" at bounding box center [294, 300] width 17 height 17
click at [309, 299] on button "button" at bounding box center [294, 301] width 64 height 36
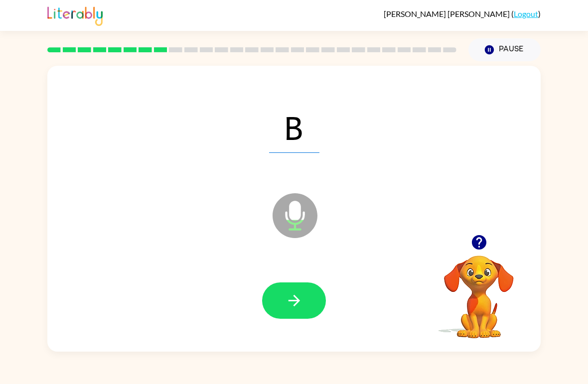
click at [291, 299] on icon "button" at bounding box center [294, 300] width 17 height 17
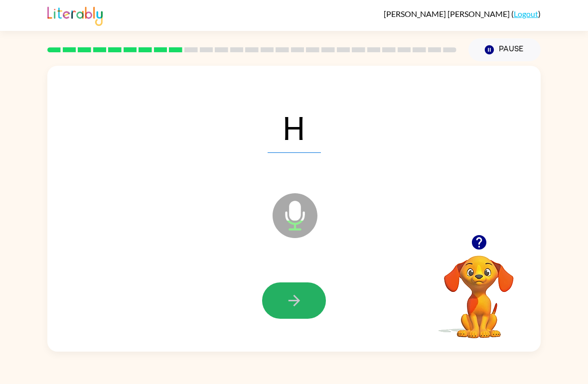
click at [308, 285] on button "button" at bounding box center [294, 301] width 64 height 36
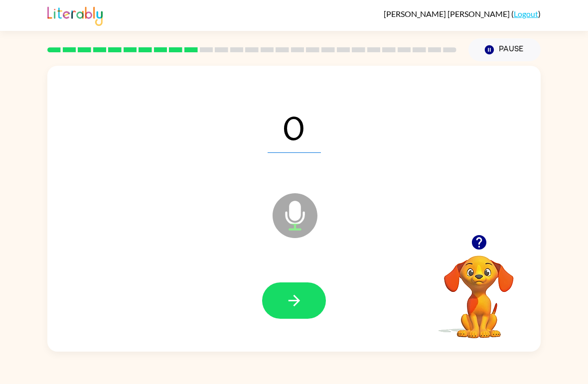
click at [309, 296] on button "button" at bounding box center [294, 301] width 64 height 36
click at [299, 298] on icon "button" at bounding box center [294, 300] width 17 height 17
click at [301, 297] on icon "button" at bounding box center [294, 300] width 17 height 17
click at [297, 313] on button "button" at bounding box center [294, 301] width 64 height 36
click at [312, 126] on span "Qu" at bounding box center [294, 127] width 72 height 52
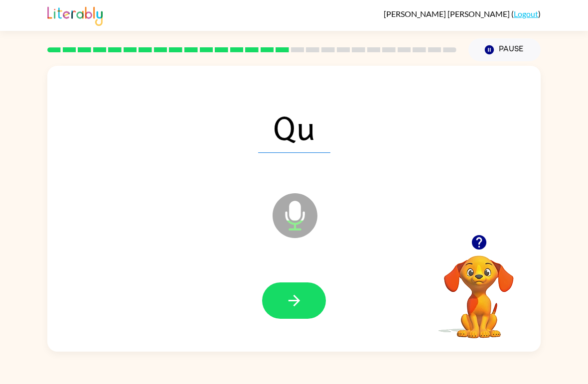
click at [302, 306] on icon "button" at bounding box center [294, 300] width 17 height 17
click at [307, 299] on button "button" at bounding box center [294, 301] width 64 height 36
click at [317, 288] on button "button" at bounding box center [294, 301] width 64 height 36
click at [302, 292] on icon "button" at bounding box center [294, 300] width 17 height 17
click at [312, 286] on button "button" at bounding box center [294, 301] width 64 height 36
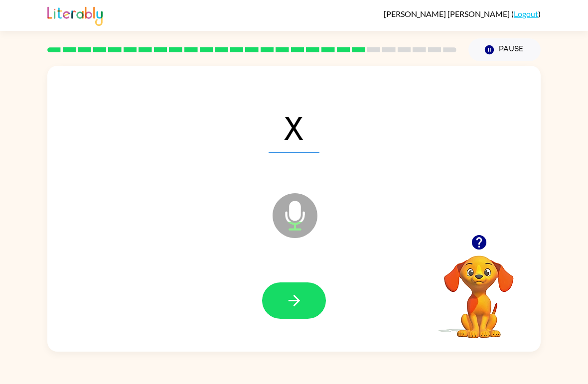
click at [281, 309] on button "button" at bounding box center [294, 301] width 64 height 36
click at [293, 297] on icon "button" at bounding box center [294, 300] width 17 height 17
click at [299, 301] on icon "button" at bounding box center [293, 300] width 11 height 11
click at [304, 300] on button "button" at bounding box center [294, 301] width 64 height 36
click at [312, 292] on button "button" at bounding box center [294, 301] width 64 height 36
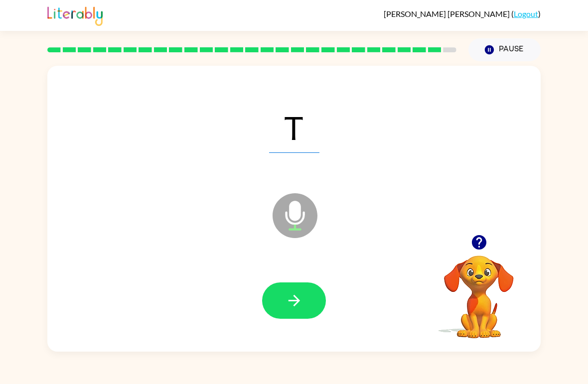
click at [284, 302] on button "button" at bounding box center [294, 301] width 64 height 36
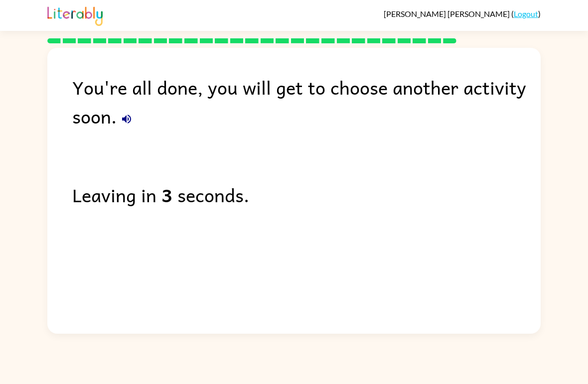
click at [533, 12] on link "Logout" at bounding box center [526, 13] width 24 height 9
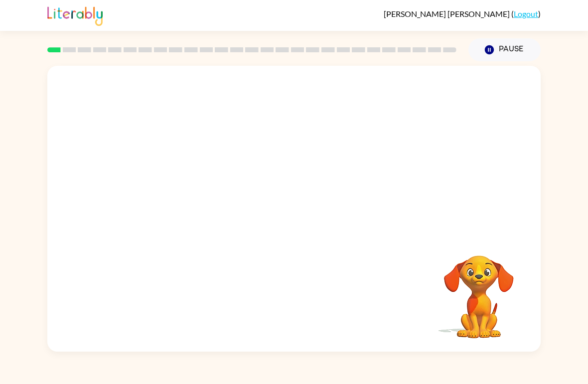
click at [517, 15] on link "Logout" at bounding box center [526, 13] width 24 height 9
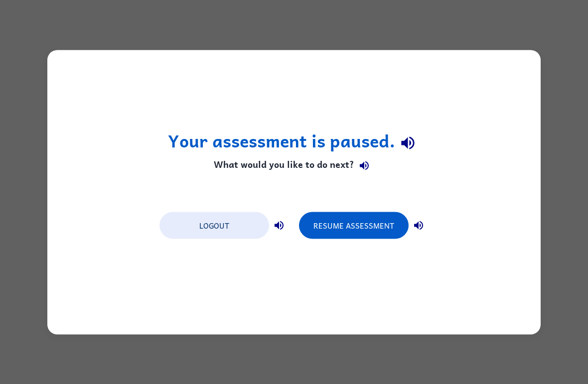
click at [178, 227] on button "Logout" at bounding box center [214, 225] width 110 height 27
